Goal: Transaction & Acquisition: Book appointment/travel/reservation

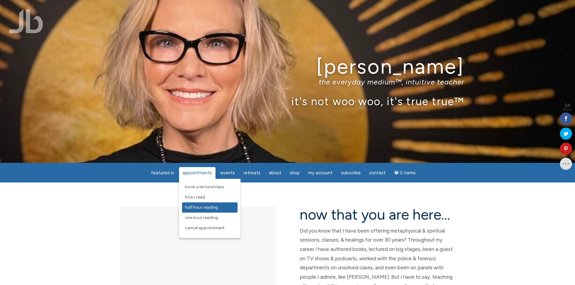
click at [211, 209] on span "Half Hour Reading" at bounding box center [201, 207] width 33 height 5
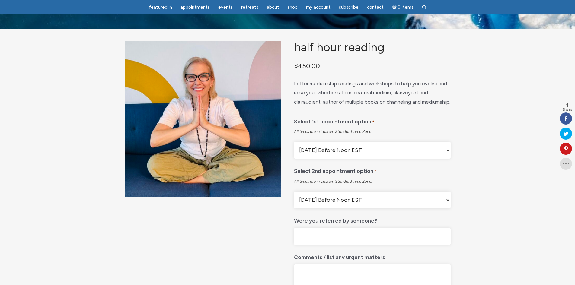
scroll to position [30, 0]
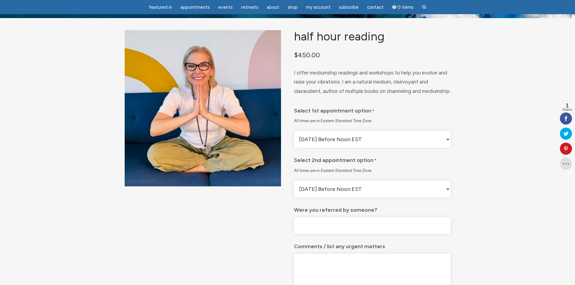
click at [356, 148] on select "Monday Before Noon EST Monday After Noon EST First Available Appointment" at bounding box center [372, 139] width 156 height 17
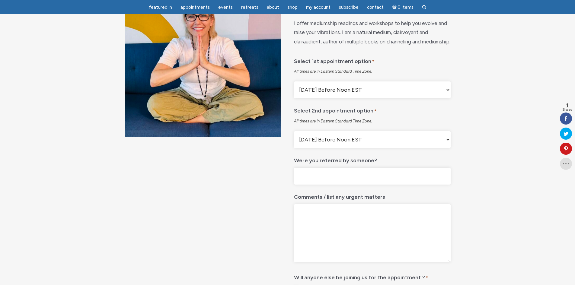
scroll to position [91, 0]
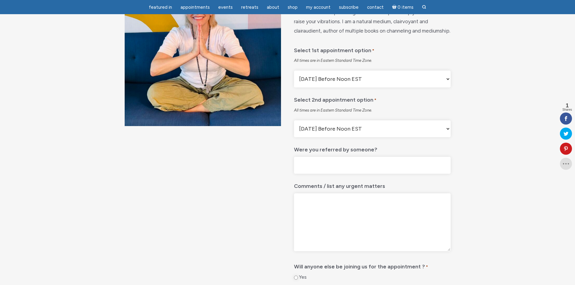
click at [359, 174] on input "Were you referred by someone?" at bounding box center [372, 165] width 156 height 17
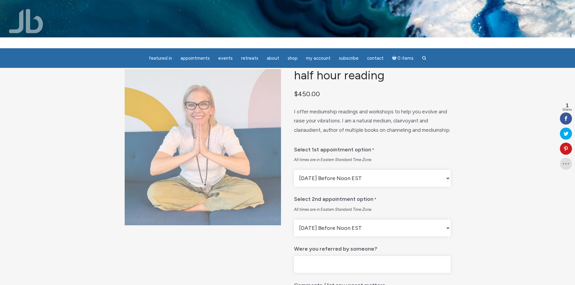
scroll to position [0, 0]
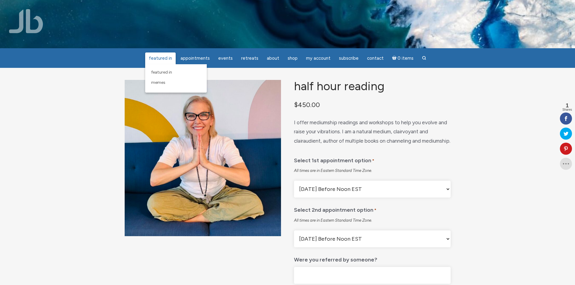
click at [166, 56] on span "featured in" at bounding box center [160, 58] width 23 height 5
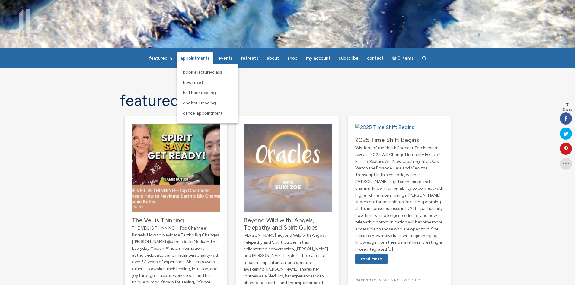
click at [206, 61] on span "Appointments" at bounding box center [195, 58] width 29 height 5
click at [197, 61] on link "Appointments" at bounding box center [195, 59] width 37 height 12
click at [202, 86] on link "How I Read" at bounding box center [208, 83] width 56 height 10
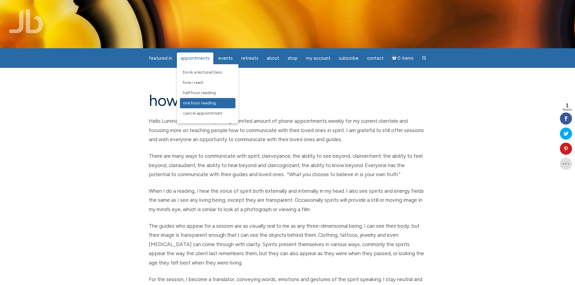
click at [207, 103] on span "One Hour Reading" at bounding box center [199, 103] width 33 height 5
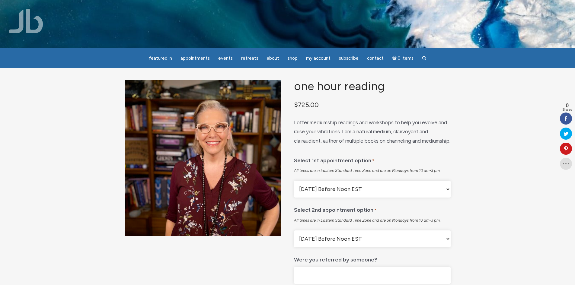
scroll to position [30, 0]
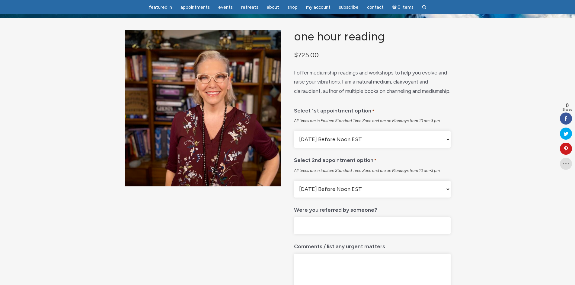
click at [387, 198] on select "[DATE] Before Noon EST [DATE] After Noon EST First Available" at bounding box center [372, 189] width 156 height 17
select select "[DATE] After Noon EST"
click at [294, 196] on select "[DATE] Before Noon EST [DATE] After Noon EST First Available" at bounding box center [372, 189] width 156 height 17
